Goal: Check status: Check status

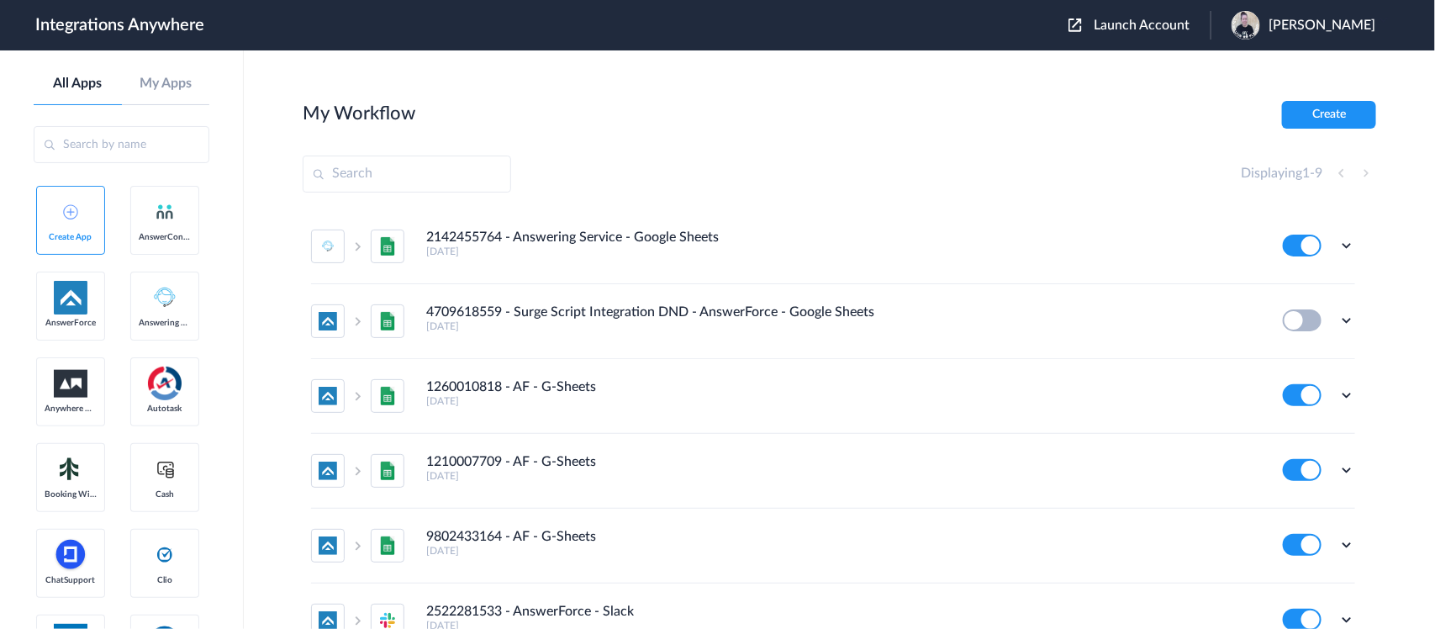
click at [1156, 27] on span "Launch Account" at bounding box center [1141, 24] width 96 height 13
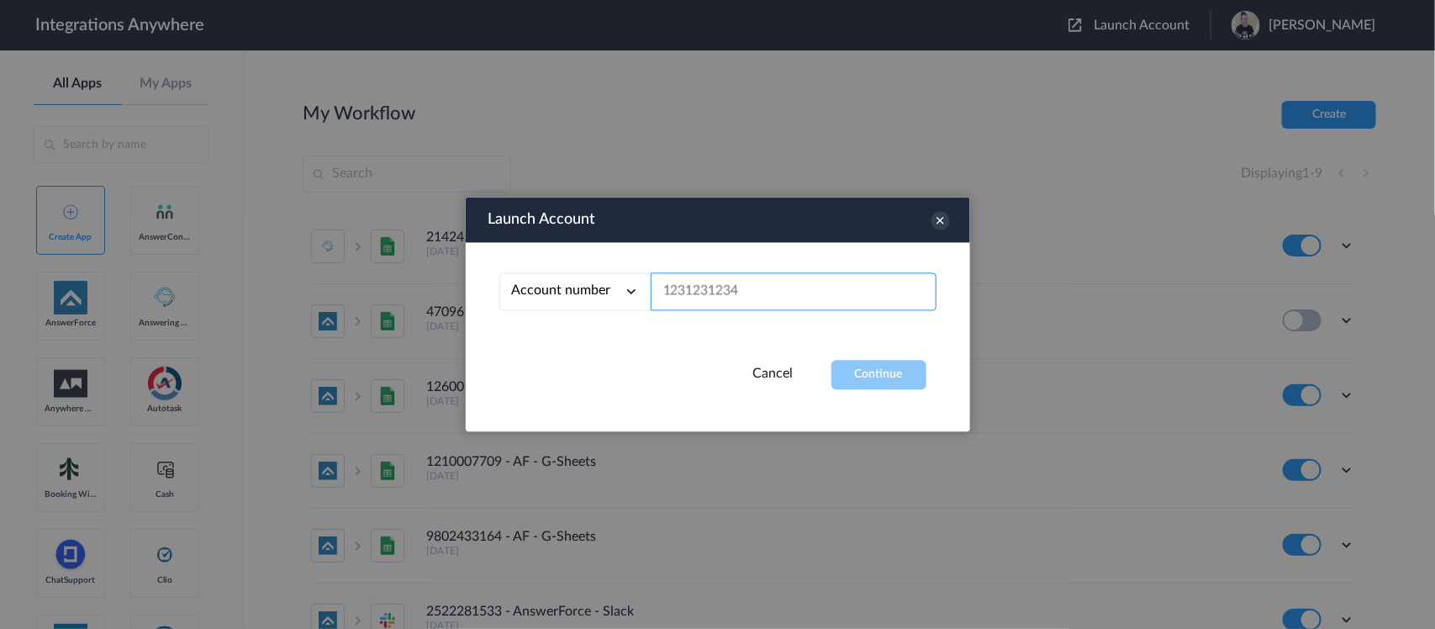
click at [678, 288] on input "text" at bounding box center [794, 292] width 286 height 38
paste input "9197269735"
type input "9197269735"
click at [872, 370] on button "Continue" at bounding box center [878, 375] width 95 height 29
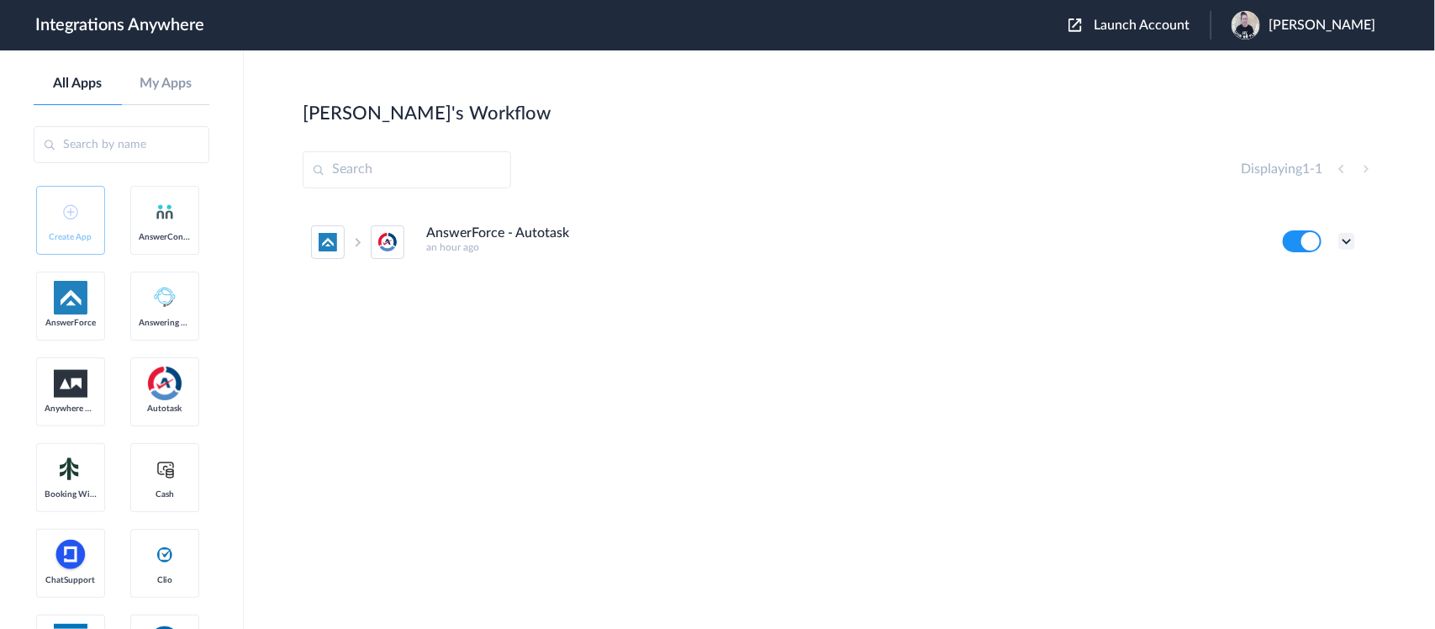
click at [1350, 236] on icon at bounding box center [1346, 241] width 17 height 17
click at [1299, 307] on link "Task history" at bounding box center [1298, 311] width 81 height 12
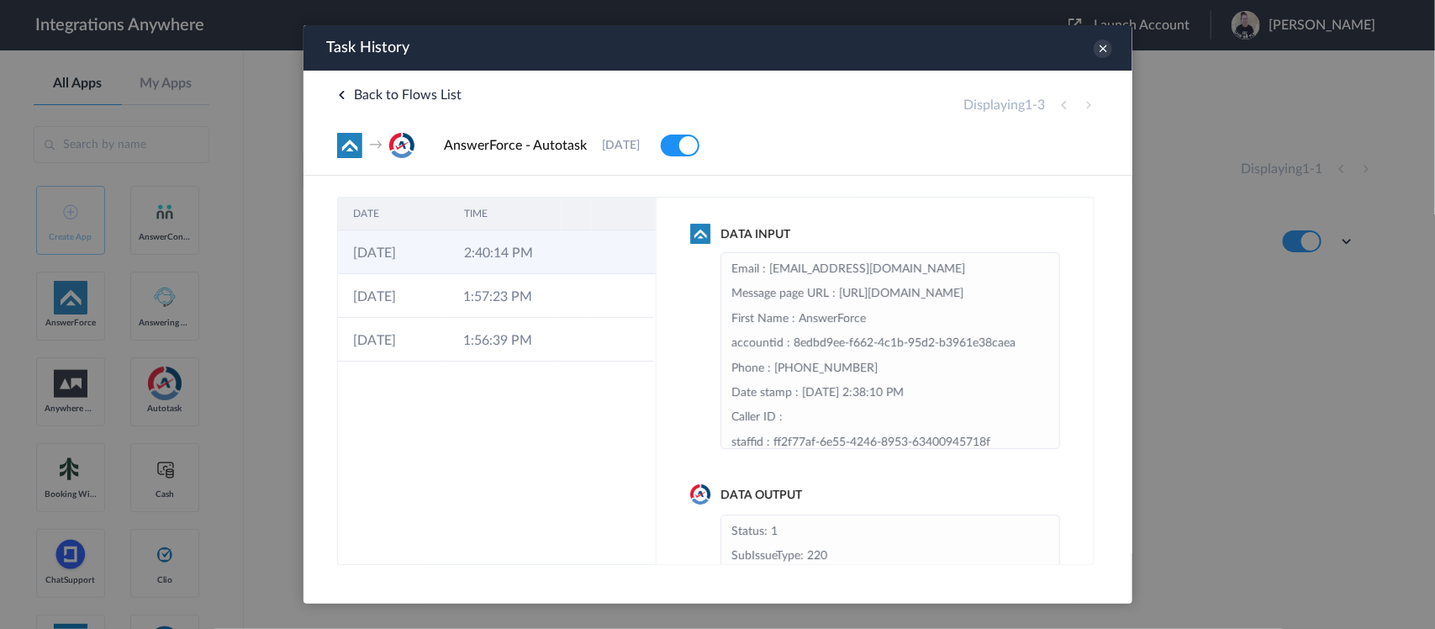
click at [534, 264] on td "2:40:14 PM" at bounding box center [503, 251] width 111 height 44
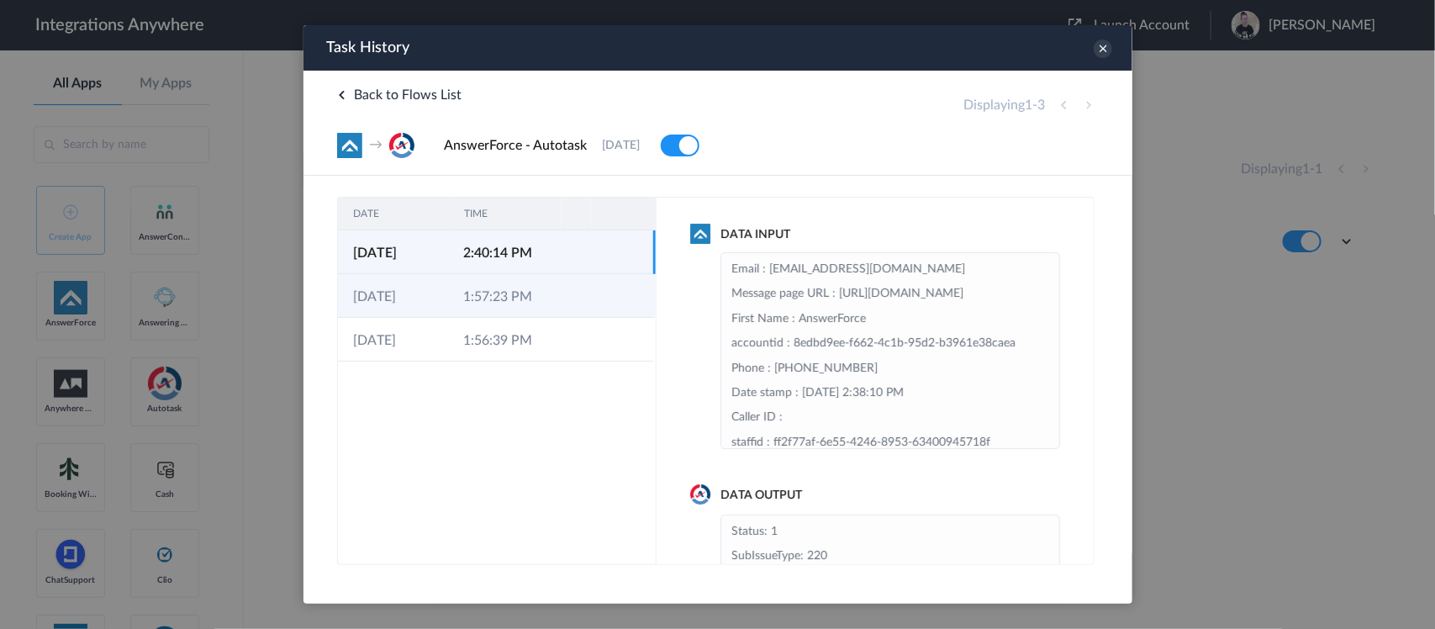
click at [502, 299] on td "1:57:23 PM" at bounding box center [502, 295] width 110 height 44
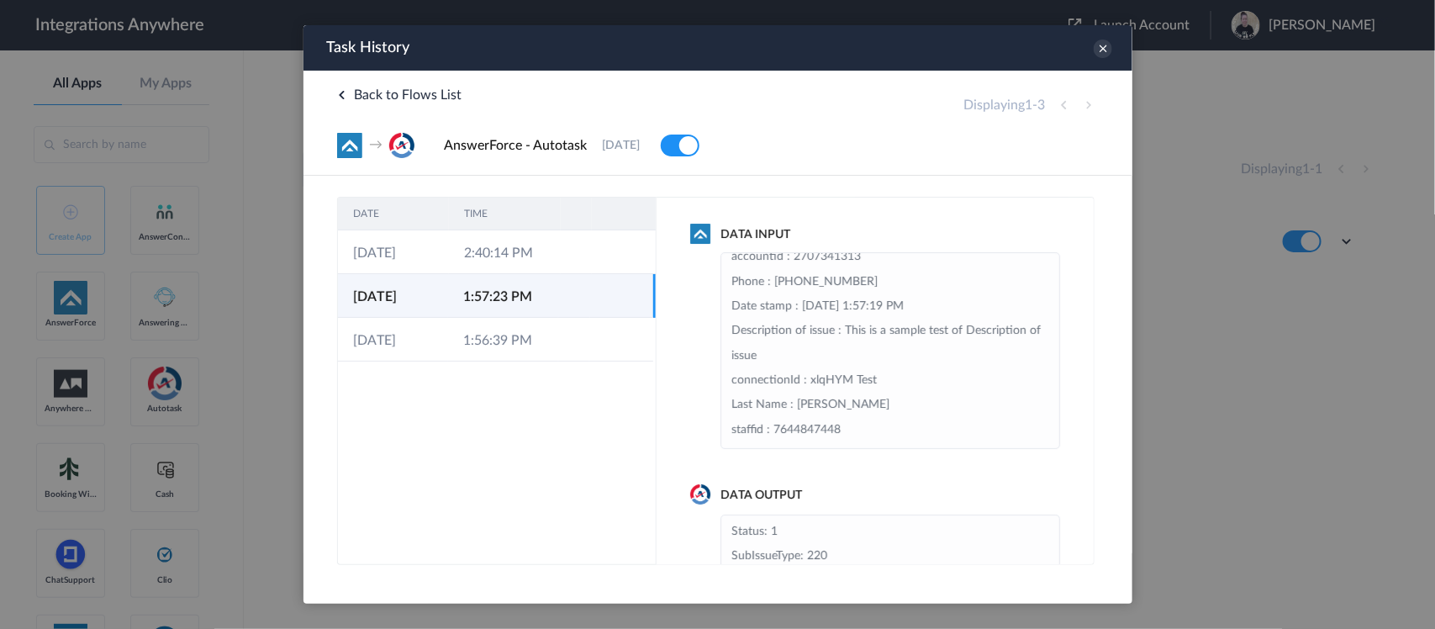
scroll to position [234, 0]
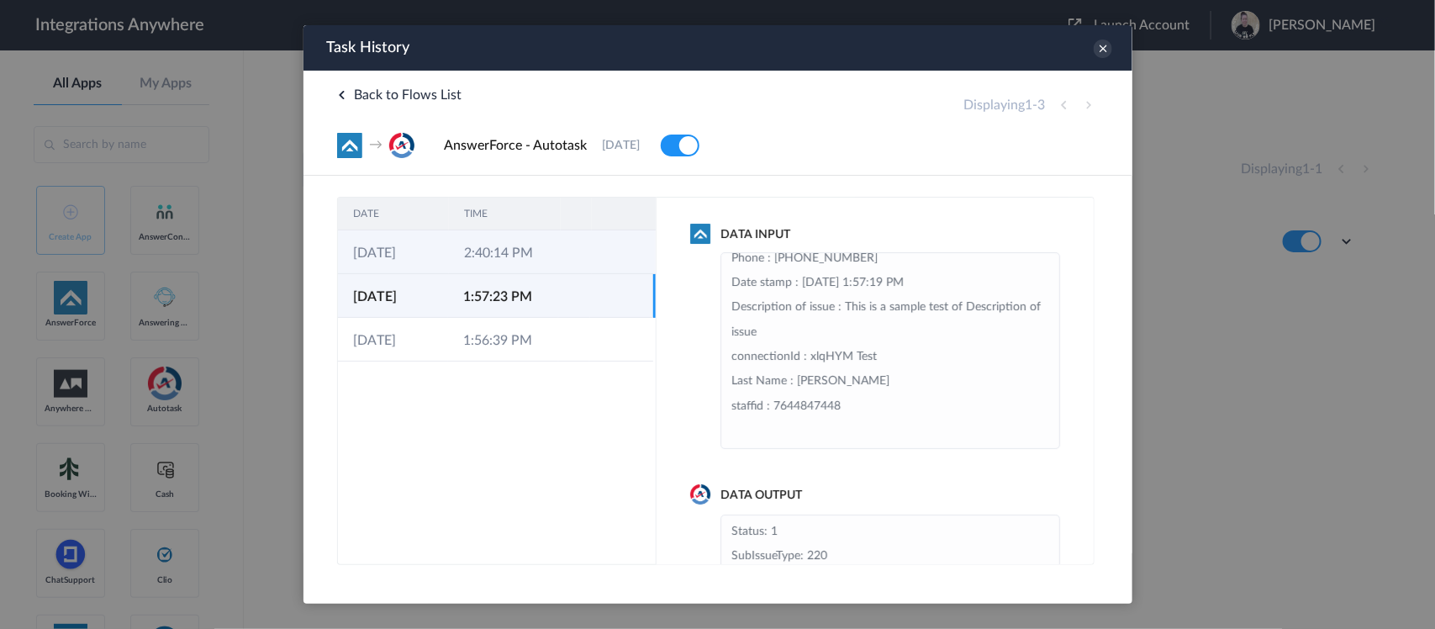
click at [493, 260] on td "2:40:14 PM" at bounding box center [503, 251] width 111 height 44
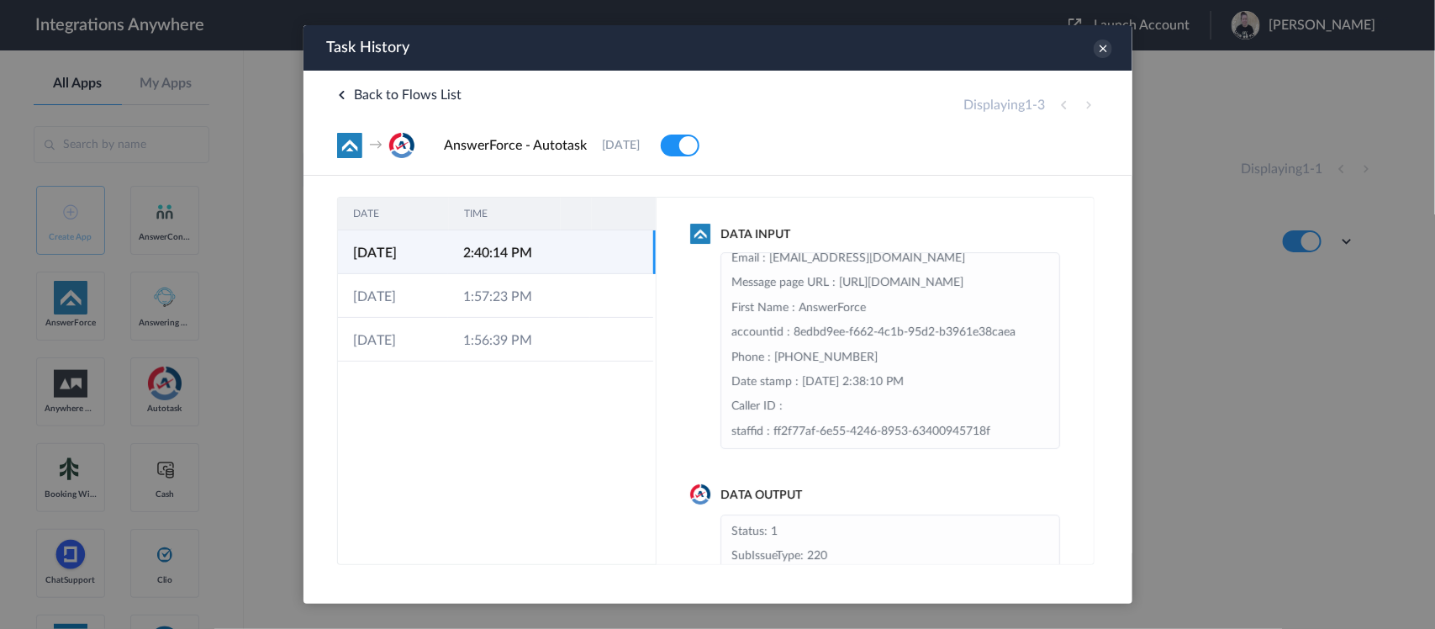
scroll to position [0, 0]
